Goal: Task Accomplishment & Management: Manage account settings

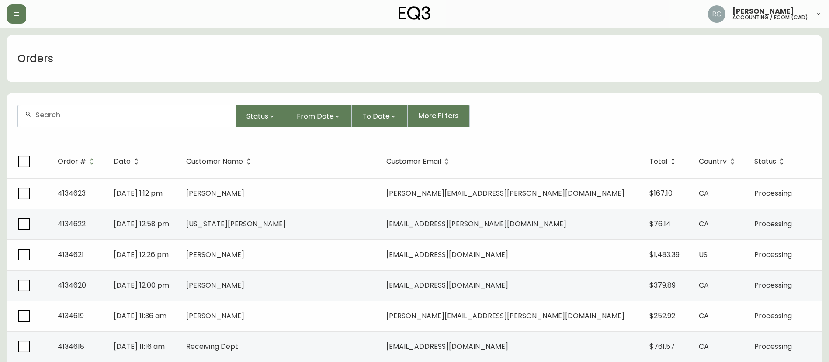
drag, startPoint x: 126, startPoint y: 60, endPoint x: 105, endPoint y: 68, distance: 22.8
click at [125, 59] on div "Orders" at bounding box center [414, 58] width 815 height 47
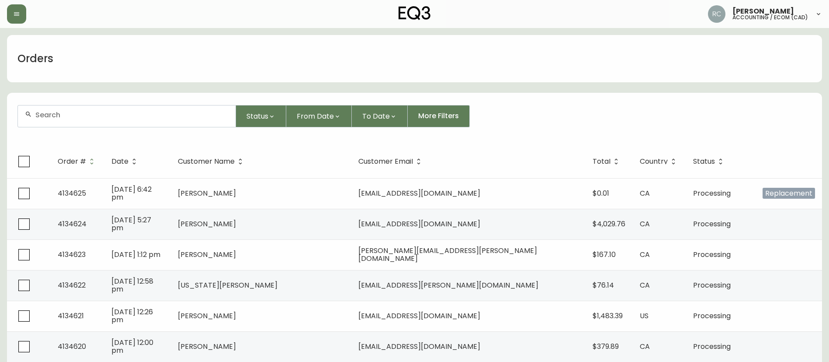
drag, startPoint x: 295, startPoint y: 227, endPoint x: 287, endPoint y: 235, distance: 11.7
click at [294, 228] on td "[PERSON_NAME]" at bounding box center [261, 224] width 181 height 31
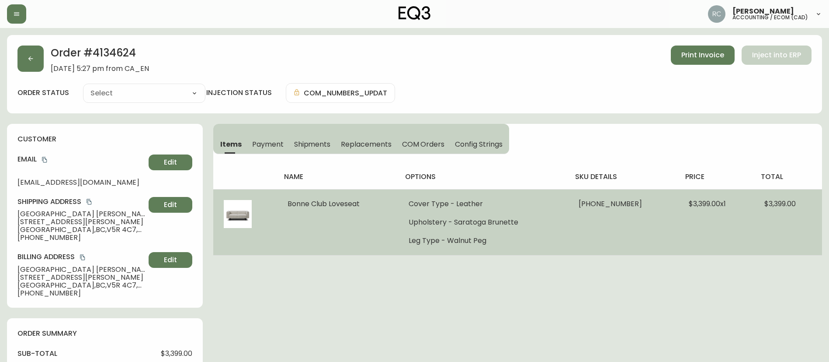
type input "Processing"
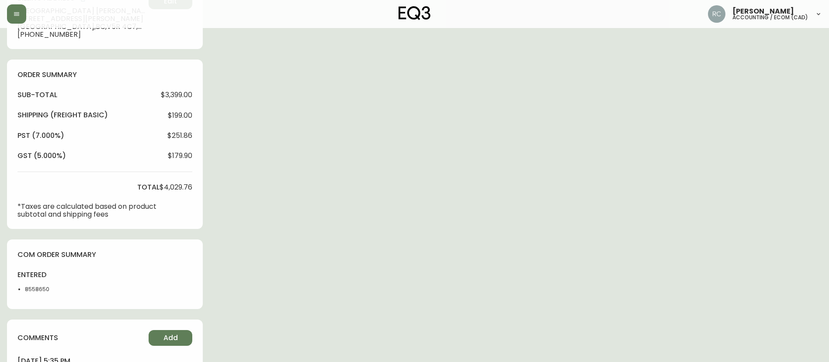
select select "PROCESSING"
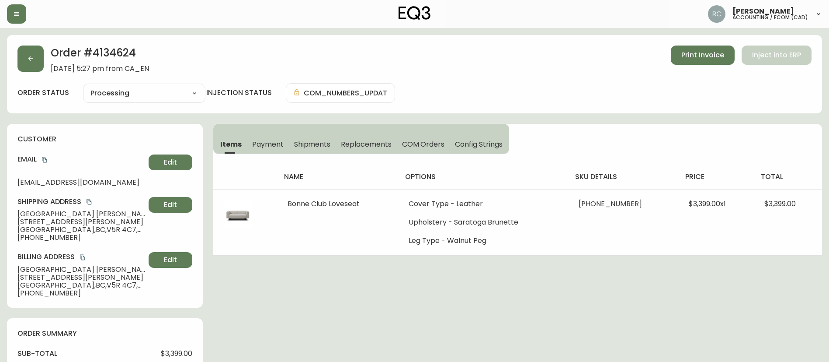
click at [254, 132] on div "Items Payment Shipments Replacements COM Orders Config Strings" at bounding box center [361, 139] width 296 height 30
click at [259, 141] on span "Payment" at bounding box center [267, 143] width 31 height 9
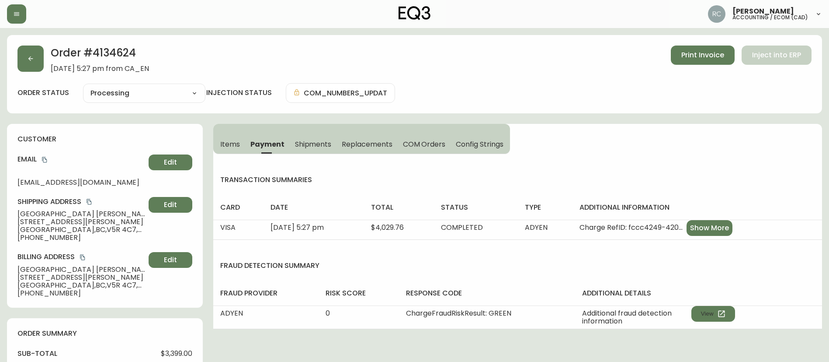
click at [220, 142] on button "Items" at bounding box center [229, 143] width 32 height 19
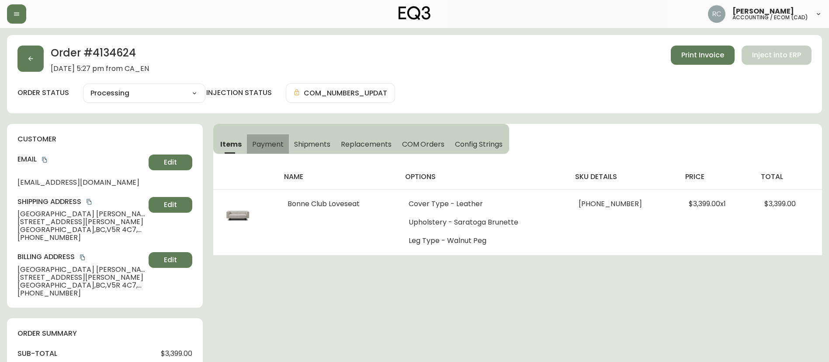
click at [269, 139] on span "Payment" at bounding box center [267, 143] width 31 height 9
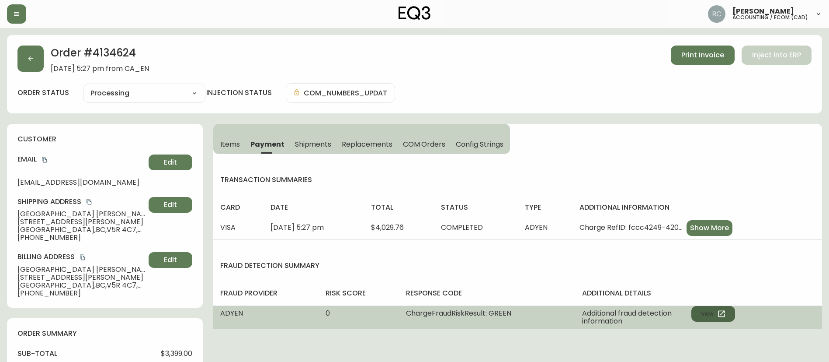
click at [697, 306] on button "View" at bounding box center [714, 314] width 44 height 16
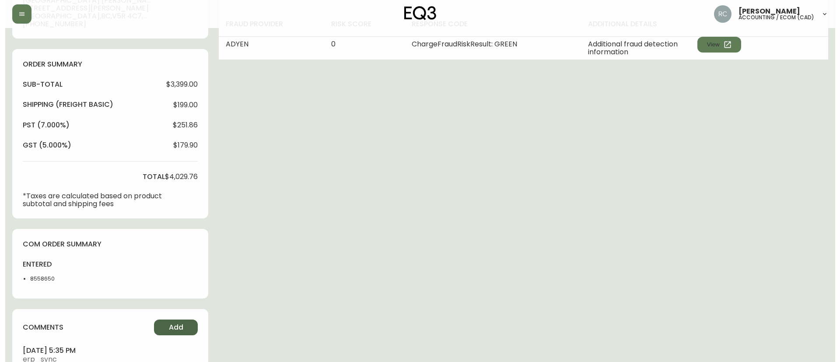
scroll to position [324, 0]
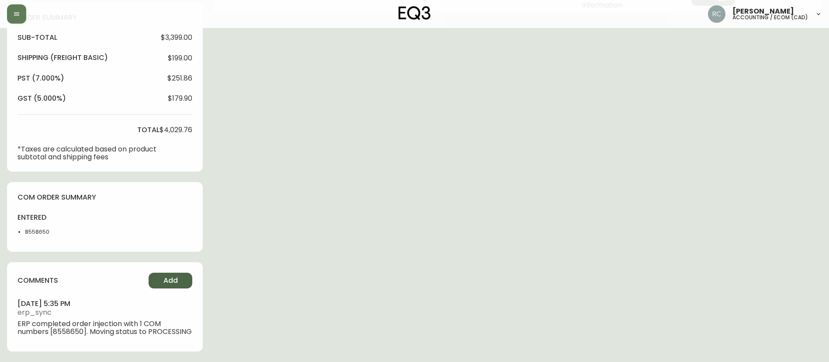
click at [178, 274] on button "Add" at bounding box center [171, 280] width 44 height 16
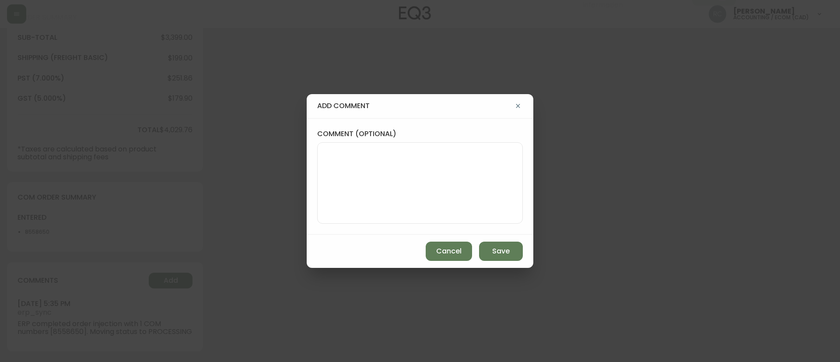
click at [477, 169] on textarea "comment (optional)" at bounding box center [419, 183] width 191 height 70
paste textarea "MANUAL FRAUD REVIEW - APPROVED - same shipping and billing address -"
paste textarea "CVC/CVV Supplied, Matches (M) AVS Both postal code and address match (Y)"
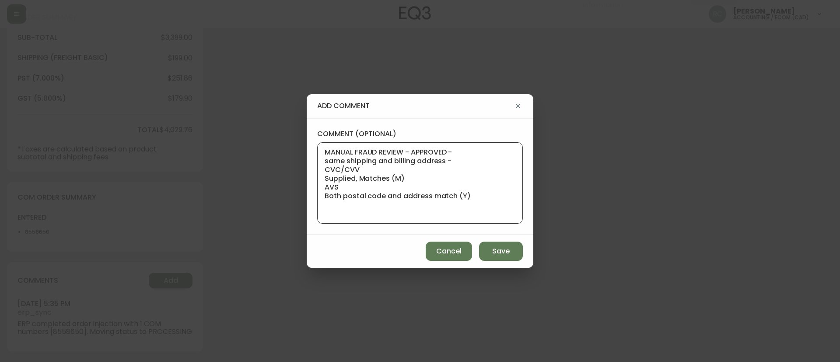
click at [494, 210] on textarea "MANUAL FRAUD REVIEW - APPROVED - same shipping and billing address - CVC/CVV Su…" at bounding box center [419, 183] width 191 height 70
paste textarea "Time since an authorized payment was first seen with email address 3yr 359d"
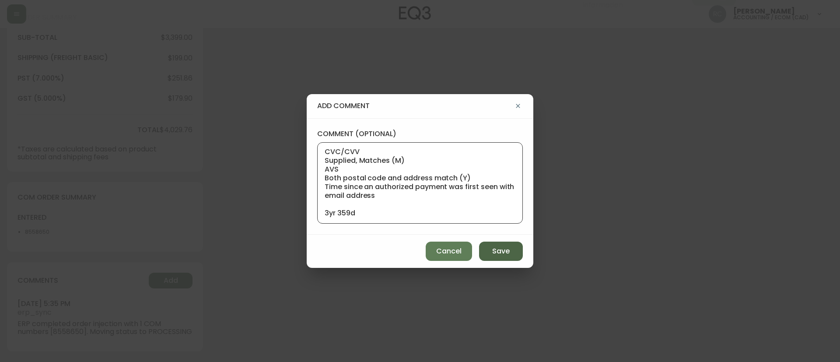
type textarea "MANUAL FRAUD REVIEW - APPROVED - same shipping and billing address - CVC/CVV Su…"
click at [501, 249] on span "Save" at bounding box center [500, 251] width 17 height 10
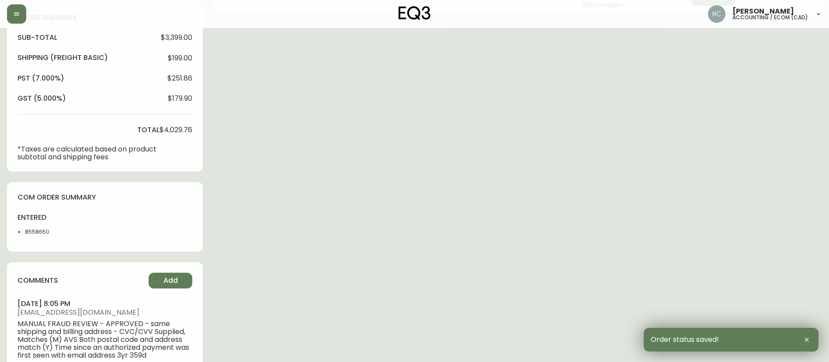
scroll to position [0, 0]
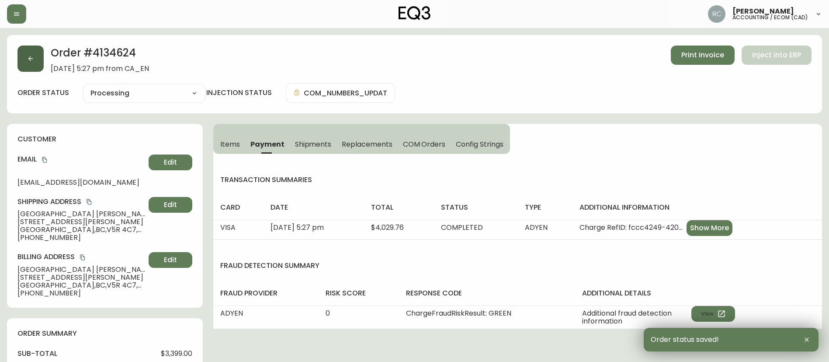
click at [28, 55] on icon "button" at bounding box center [30, 58] width 7 height 7
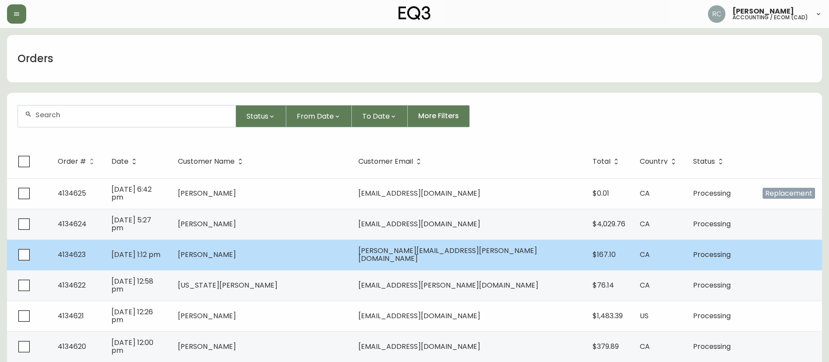
click at [236, 258] on span "[PERSON_NAME]" at bounding box center [207, 254] width 58 height 10
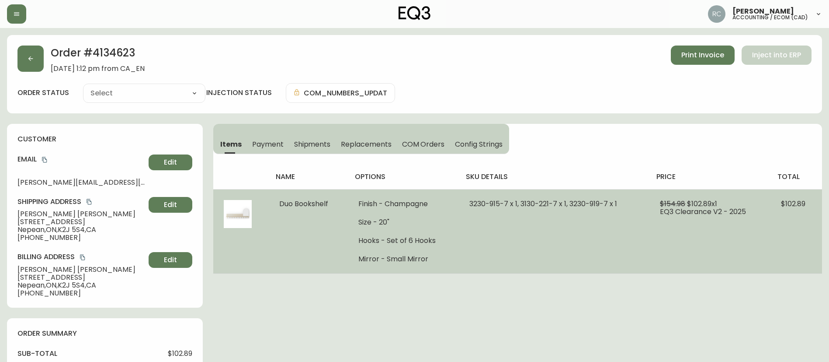
type input "Processing"
select select "PROCESSING"
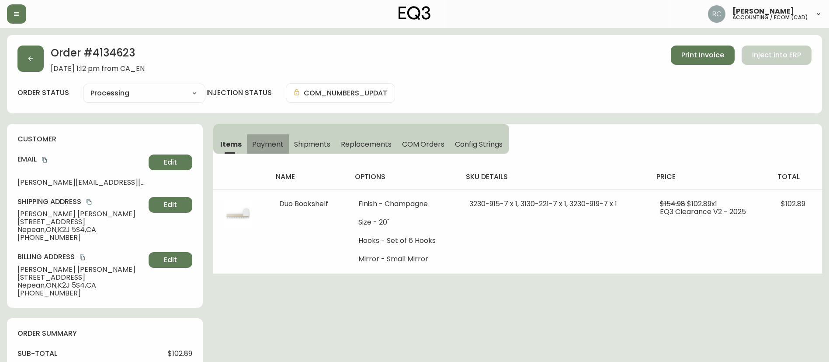
click at [262, 146] on span "Payment" at bounding box center [267, 143] width 31 height 9
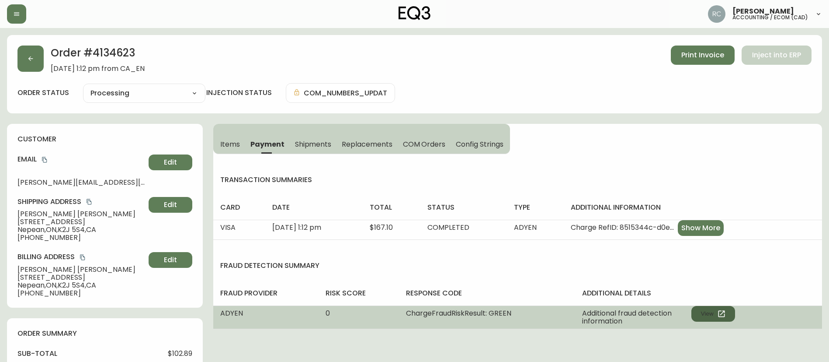
click at [710, 312] on button "View" at bounding box center [714, 314] width 44 height 16
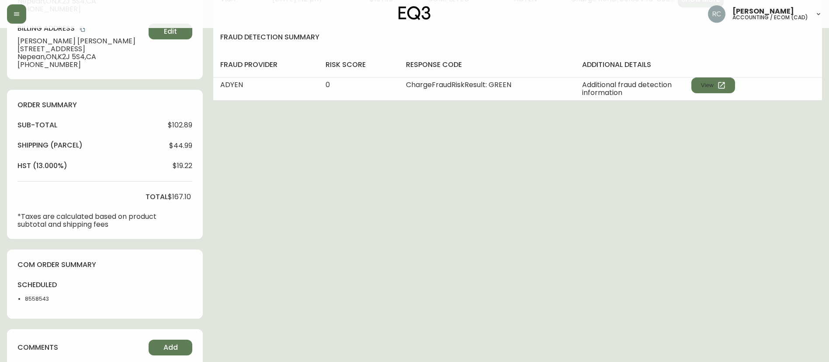
scroll to position [374, 0]
